Goal: Check status

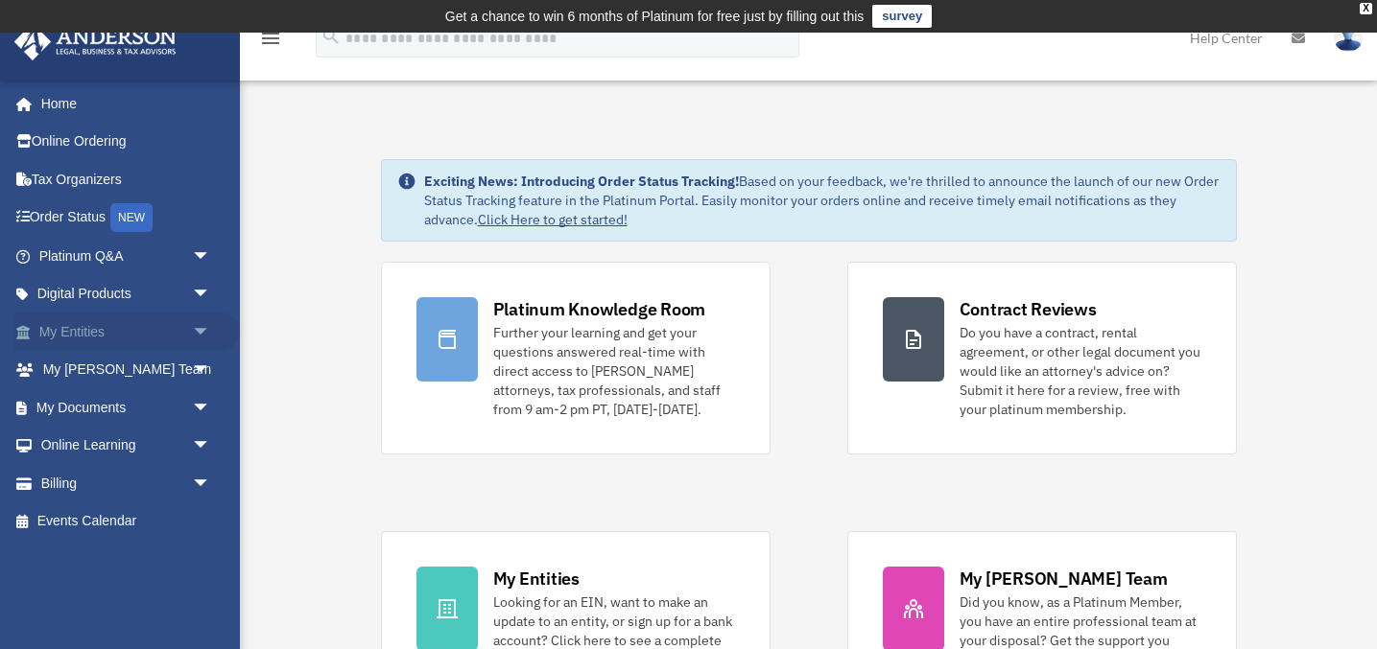
click at [131, 329] on link "My Entities arrow_drop_down" at bounding box center [126, 332] width 226 height 38
click at [199, 332] on span "arrow_drop_down" at bounding box center [211, 332] width 38 height 39
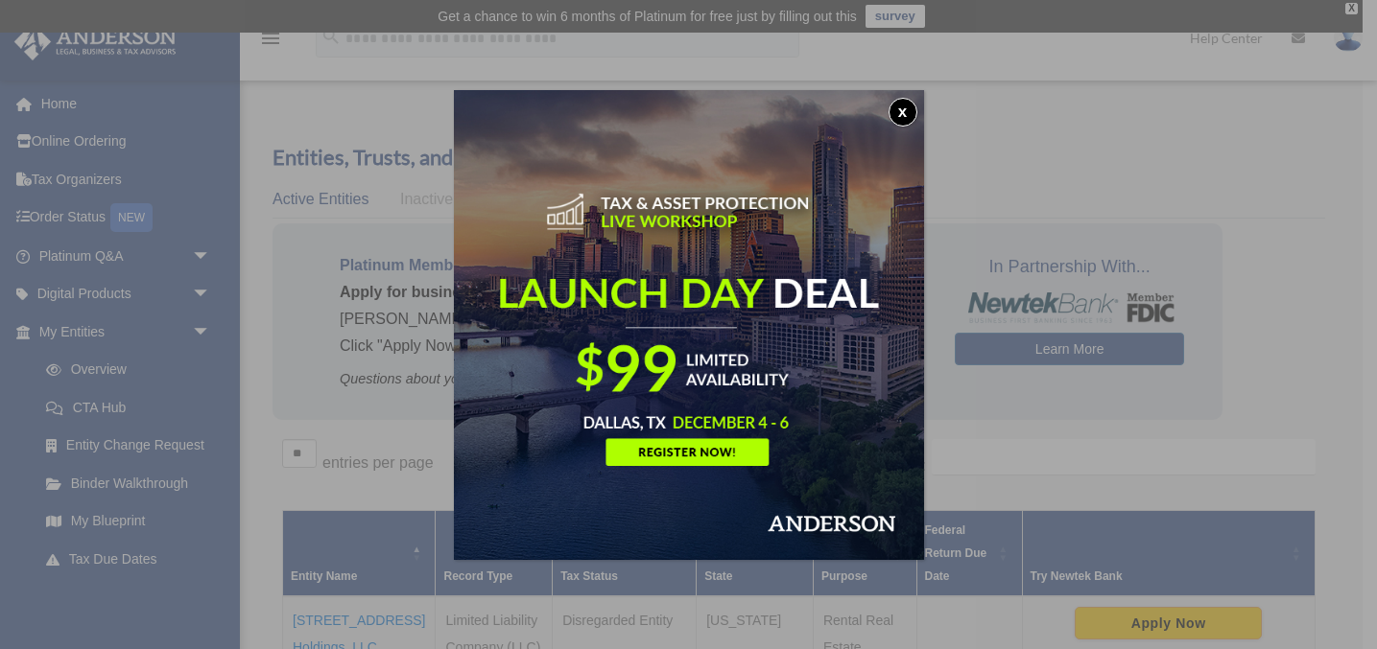
click at [904, 110] on button "x" at bounding box center [902, 112] width 29 height 29
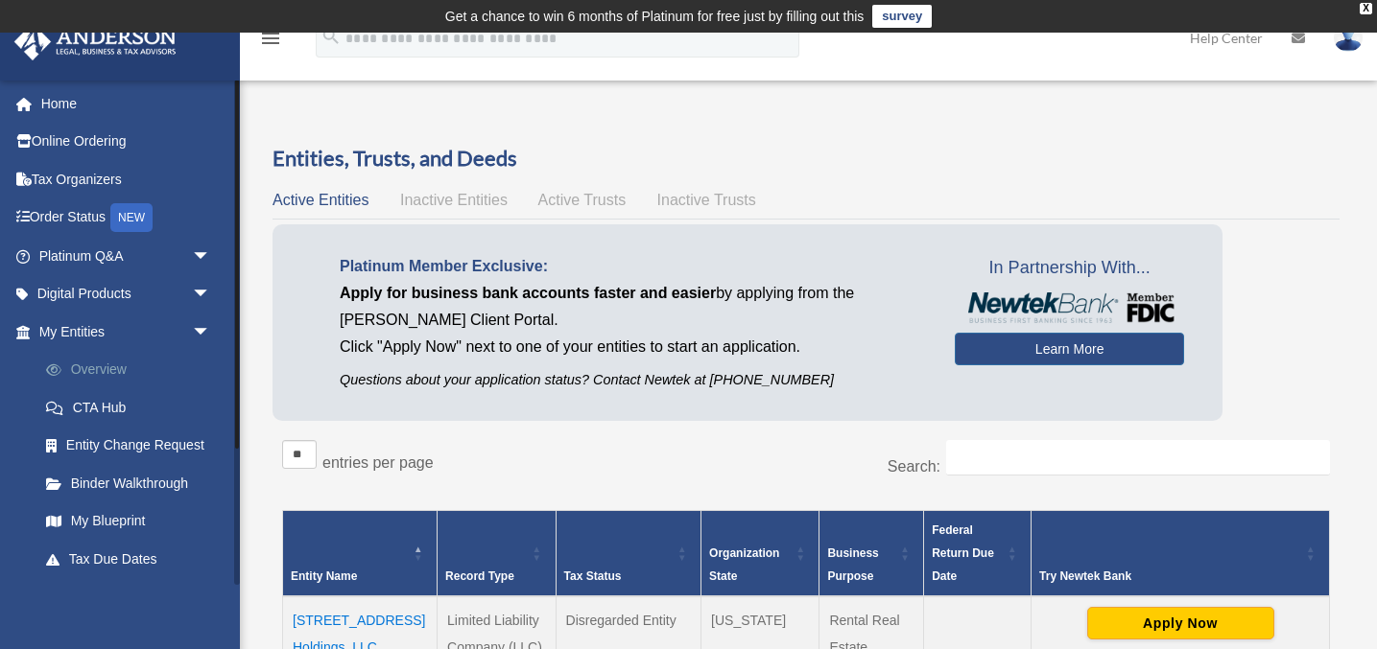
click at [130, 367] on link "Overview" at bounding box center [133, 370] width 213 height 38
click at [1299, 328] on div "Platinum Member Exclusive: Apply for business bank accounts faster and easier b…" at bounding box center [805, 327] width 1067 height 206
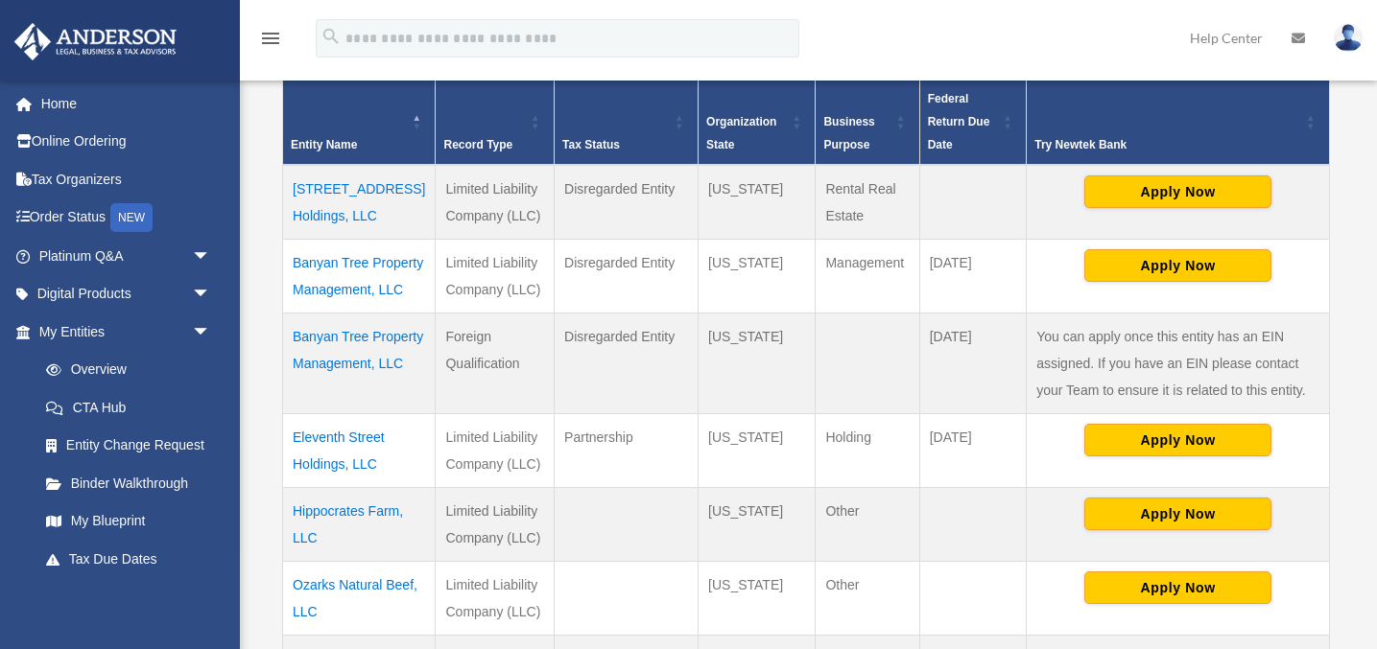
scroll to position [460, 0]
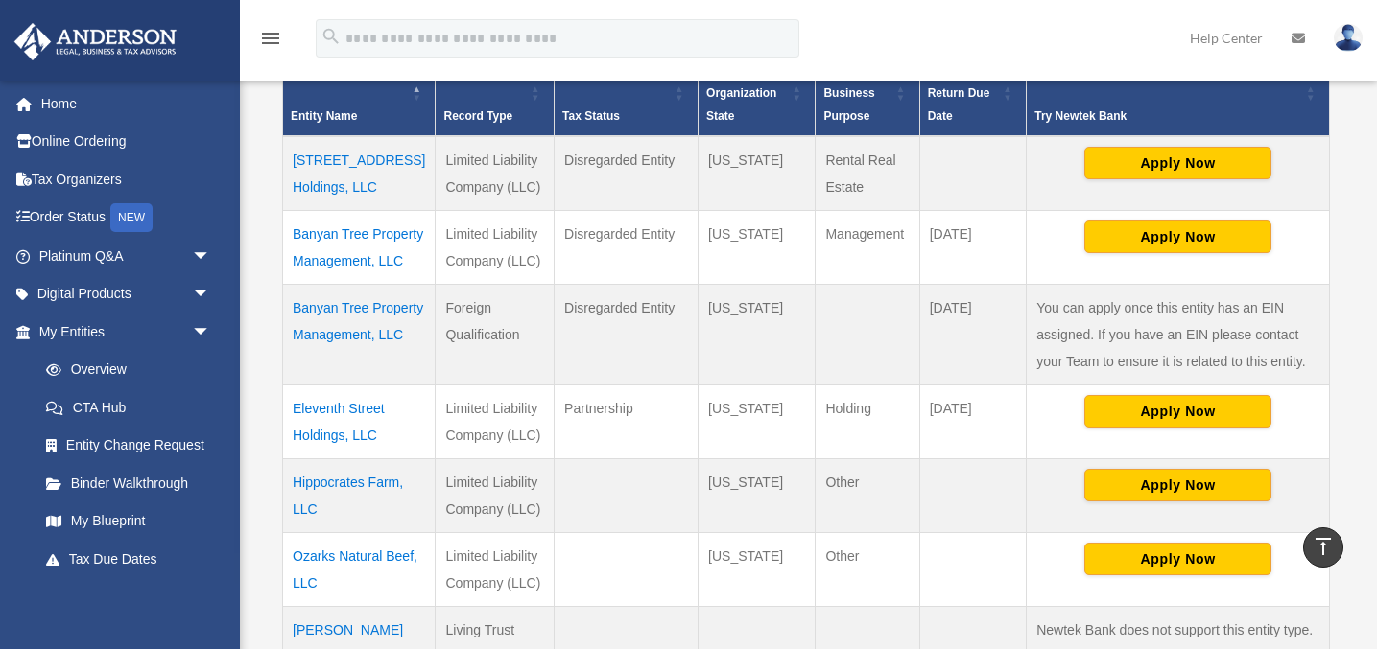
click at [378, 232] on td "Banyan Tree Property Management, LLC" at bounding box center [359, 248] width 153 height 74
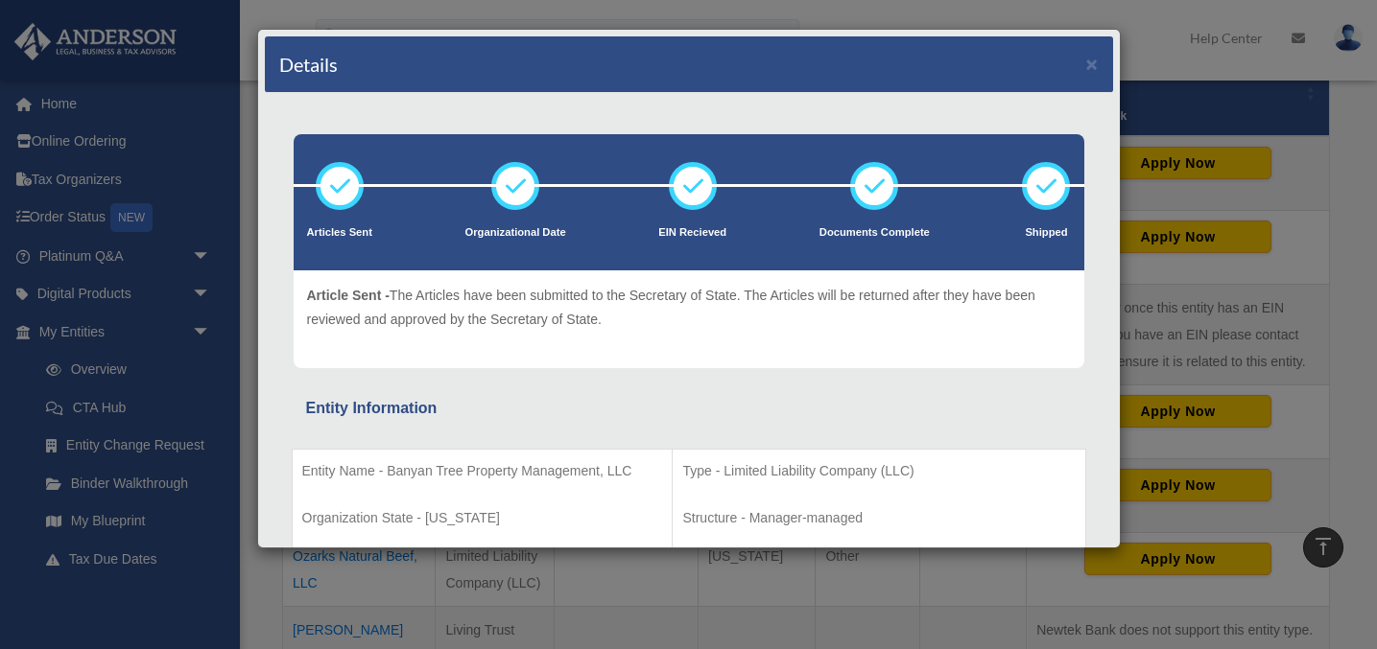
click at [609, 406] on div "Entity Information" at bounding box center [689, 408] width 766 height 27
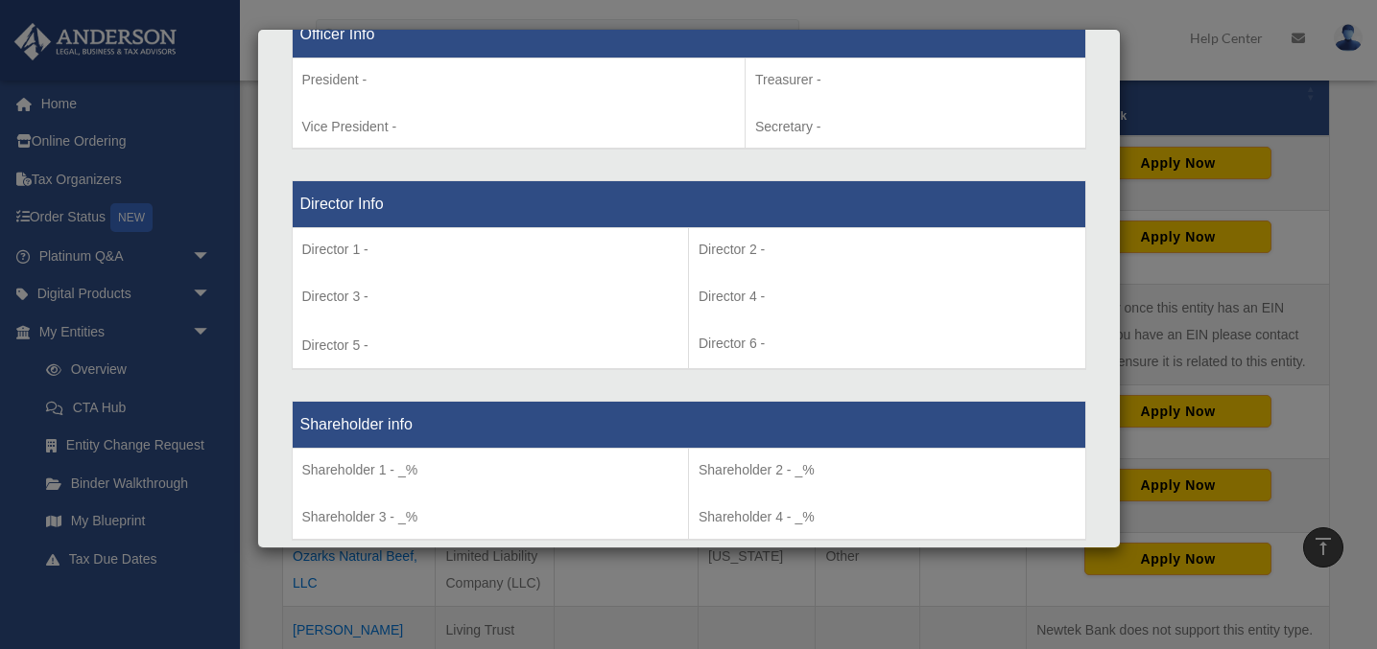
scroll to position [1266, 0]
